Goal: Check status

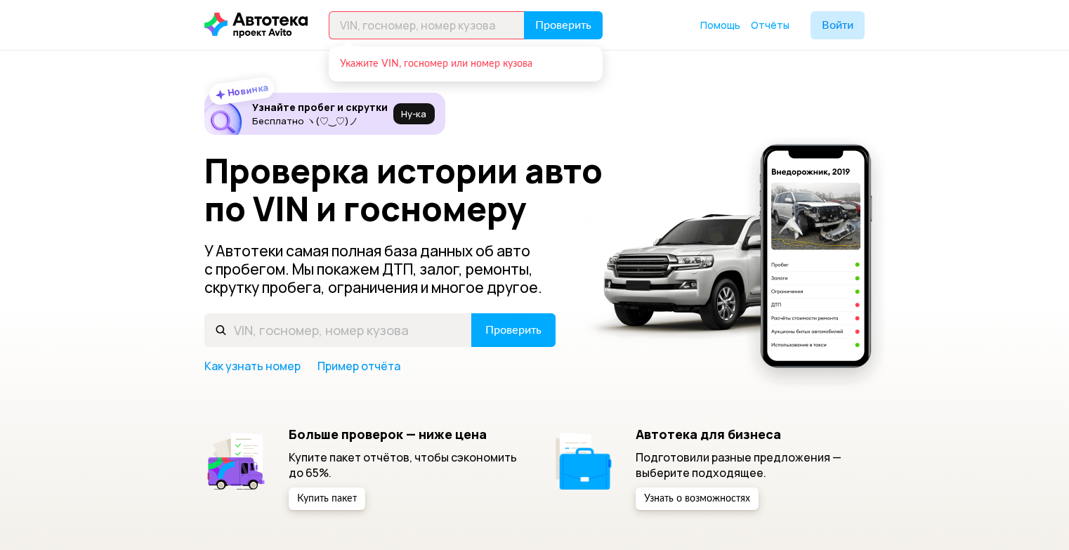
click at [407, 12] on input "text" at bounding box center [427, 25] width 196 height 28
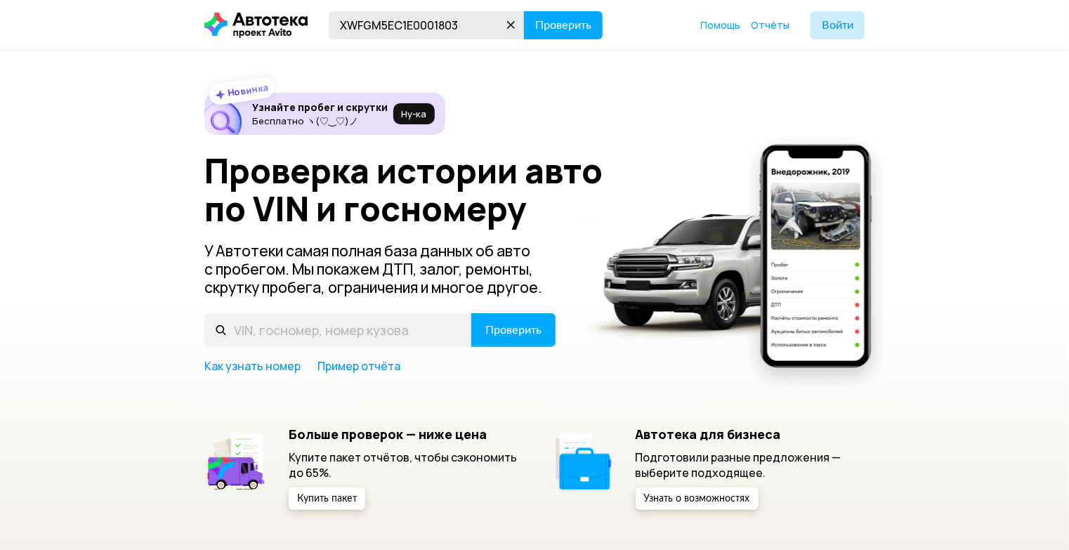
click at [386, 30] on input "ХWFGМ5EC1Е0001803" at bounding box center [427, 25] width 196 height 28
drag, startPoint x: 434, startPoint y: 22, endPoint x: 183, endPoint y: -11, distance: 253.0
click at [346, 25] on input "ХWFGМ5EC1Е0001803" at bounding box center [427, 25] width 196 height 28
type input "XWFGМ5EC1Е0001803"
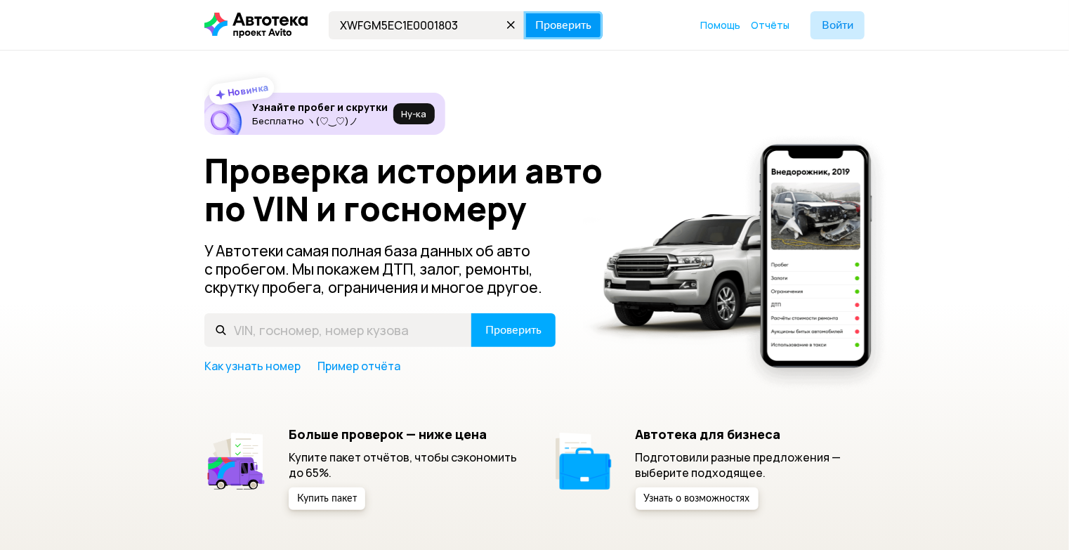
click at [559, 11] on button "Проверить" at bounding box center [563, 25] width 79 height 28
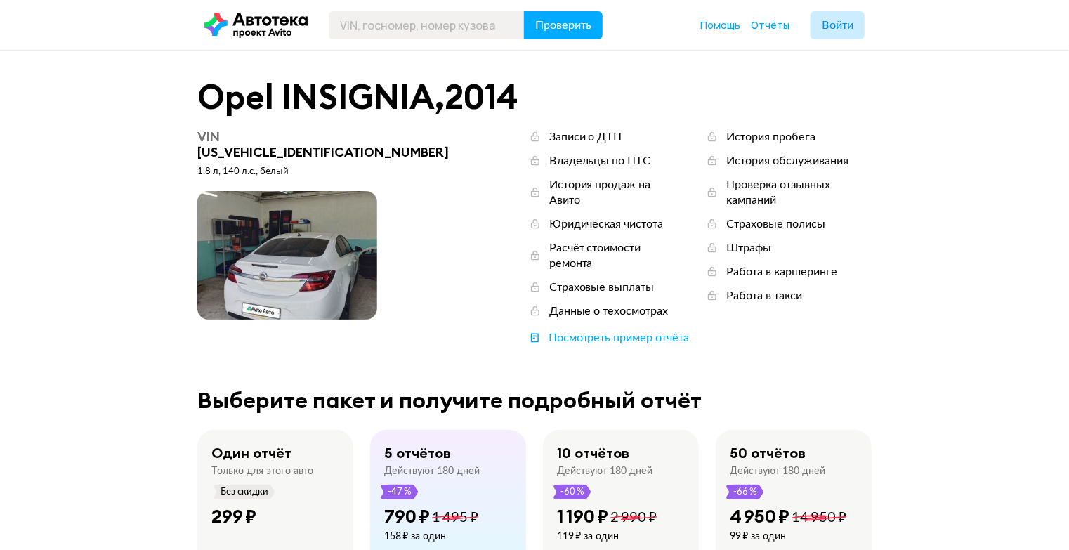
click at [252, 203] on span at bounding box center [287, 255] width 180 height 129
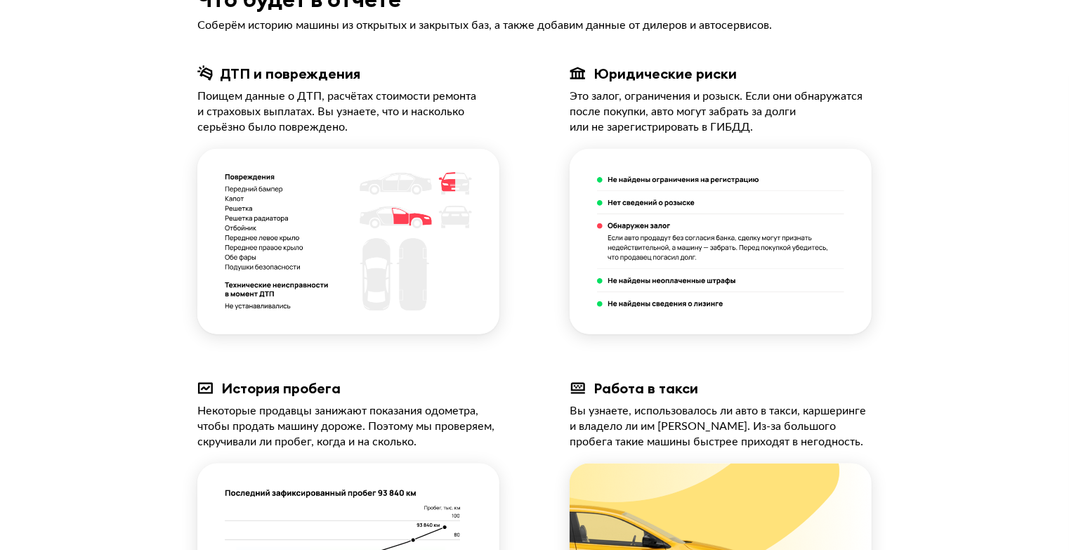
scroll to position [506, 0]
